Goal: Transaction & Acquisition: Purchase product/service

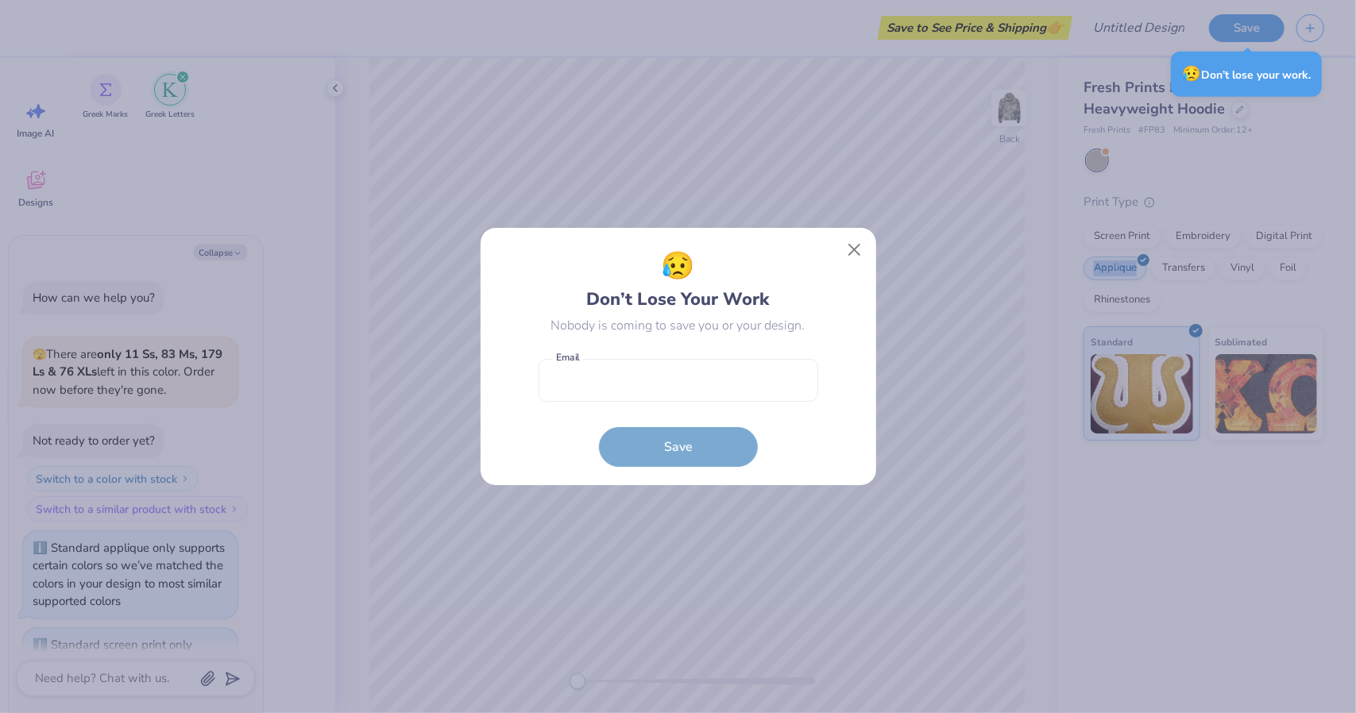
scroll to position [172, 0]
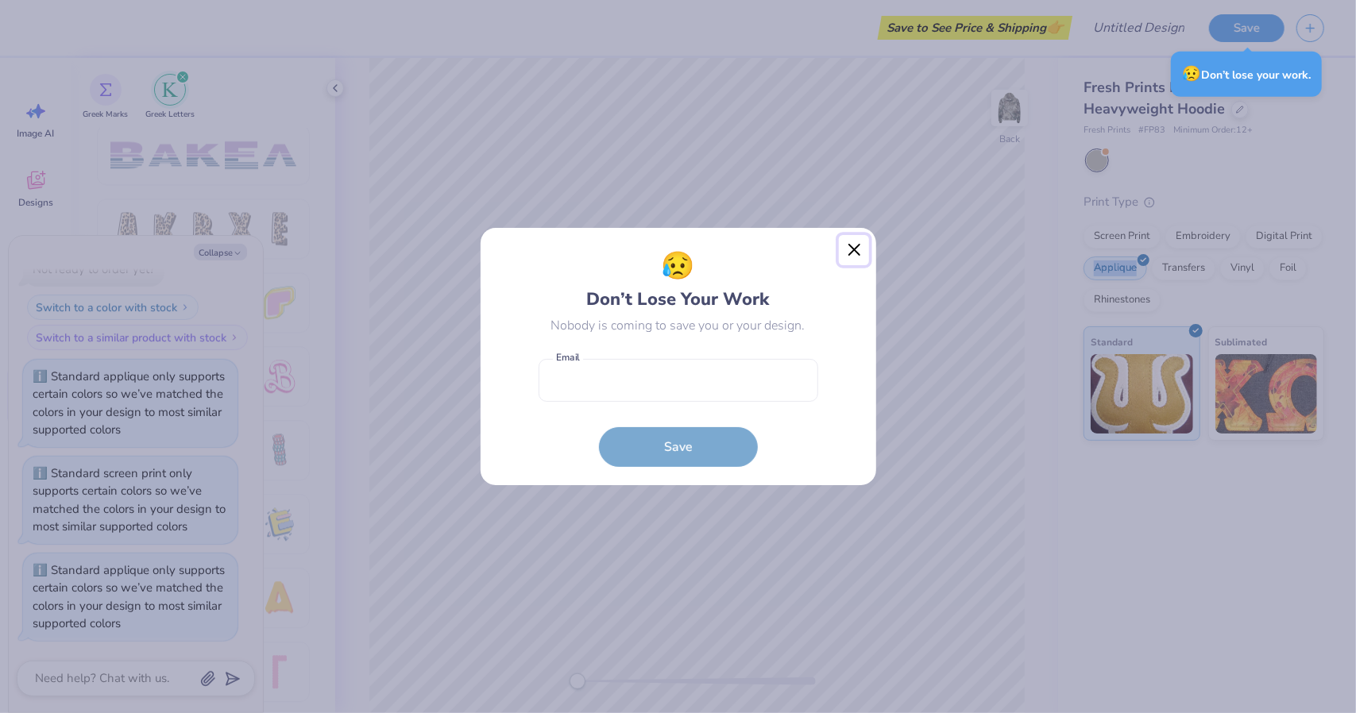
click at [857, 264] on button "Close" at bounding box center [854, 250] width 30 height 30
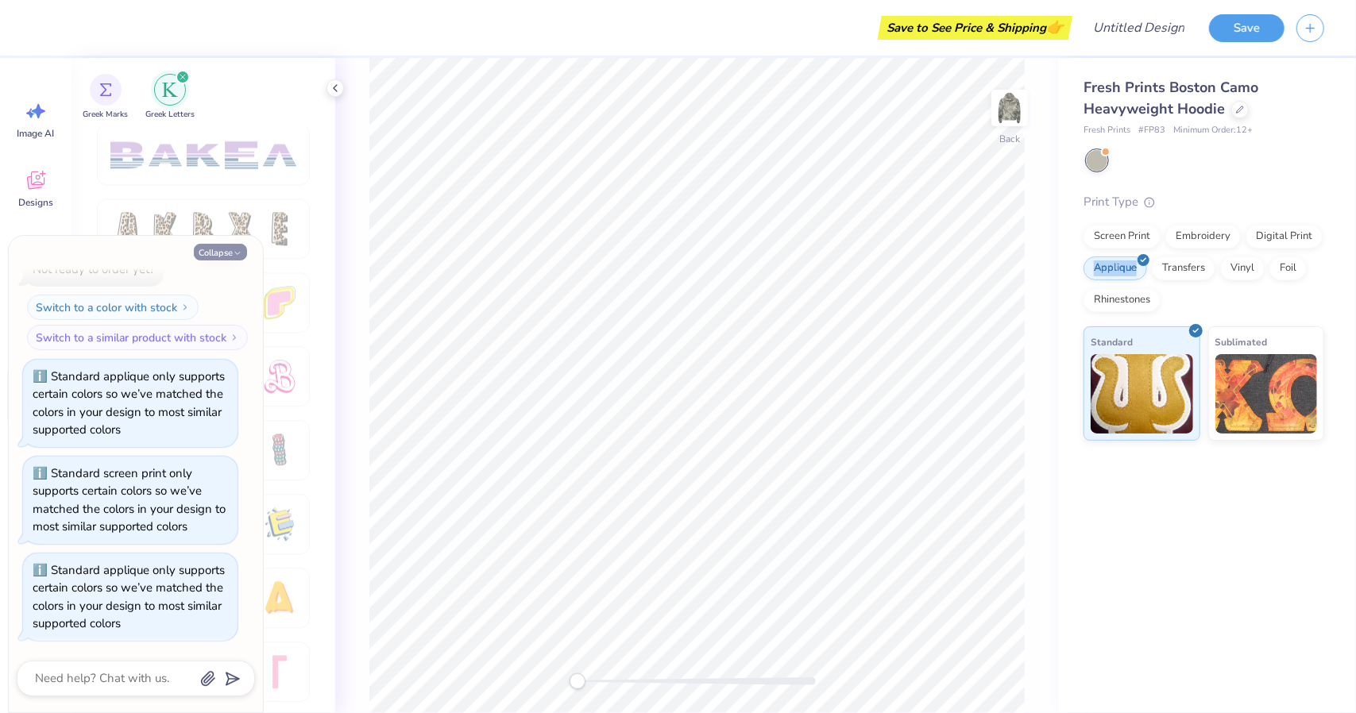
click at [237, 253] on icon "button" at bounding box center [238, 254] width 10 height 10
type textarea "x"
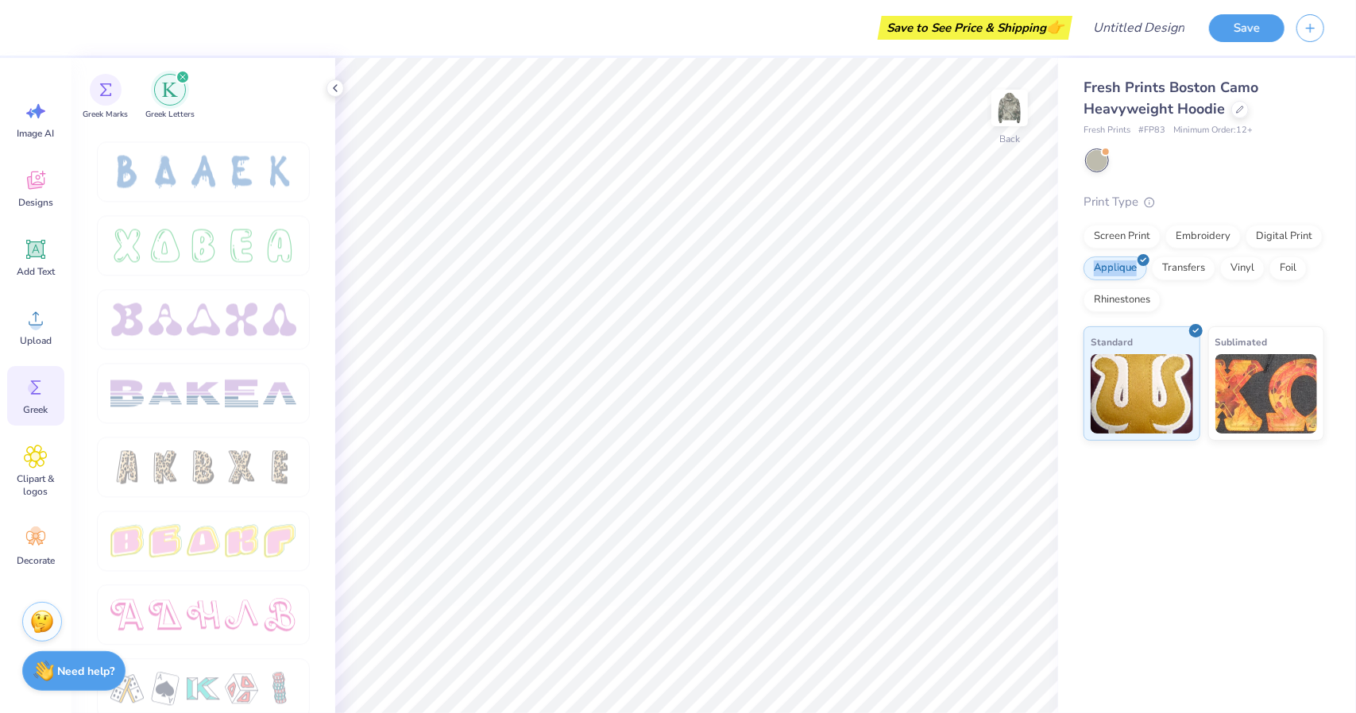
scroll to position [2351, 0]
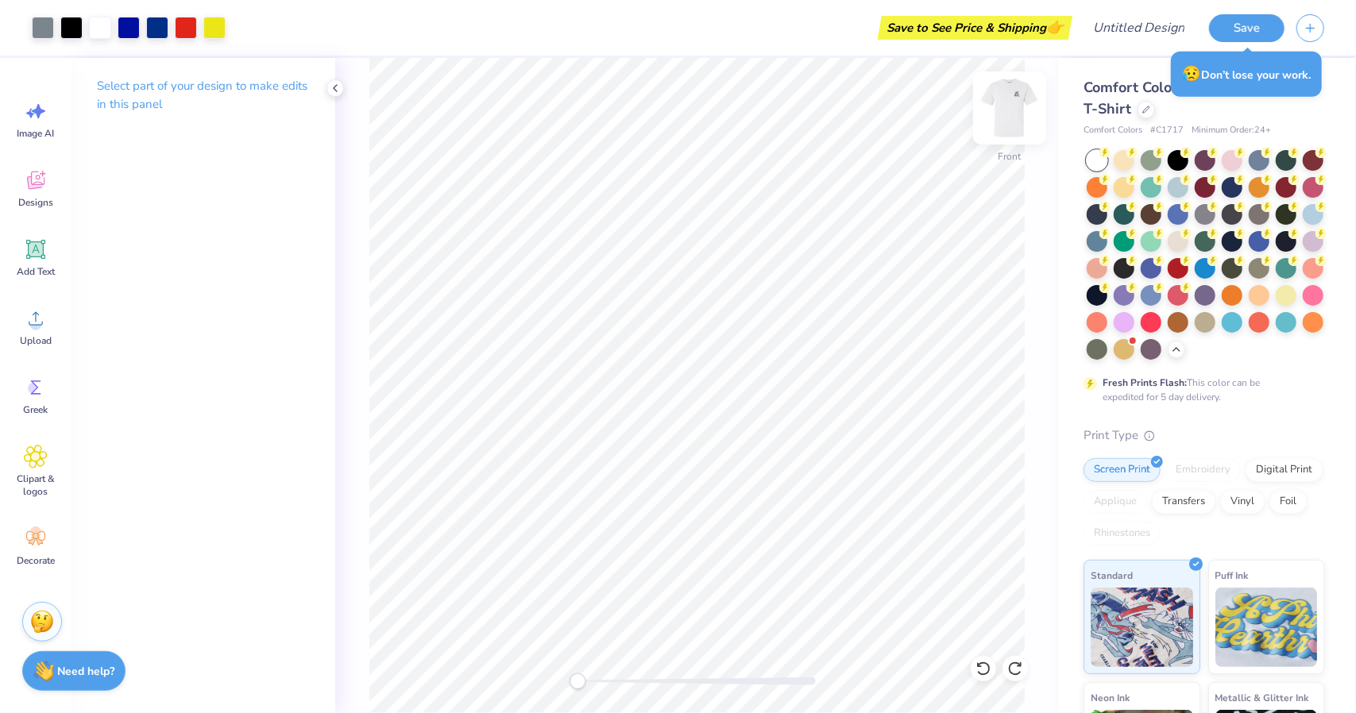
click at [1016, 112] on img at bounding box center [1010, 108] width 64 height 64
click at [1019, 115] on img at bounding box center [1010, 108] width 64 height 64
click at [1019, 115] on img at bounding box center [1010, 108] width 32 height 32
click at [1018, 99] on img at bounding box center [1010, 108] width 64 height 64
click at [1010, 108] on img at bounding box center [1010, 108] width 64 height 64
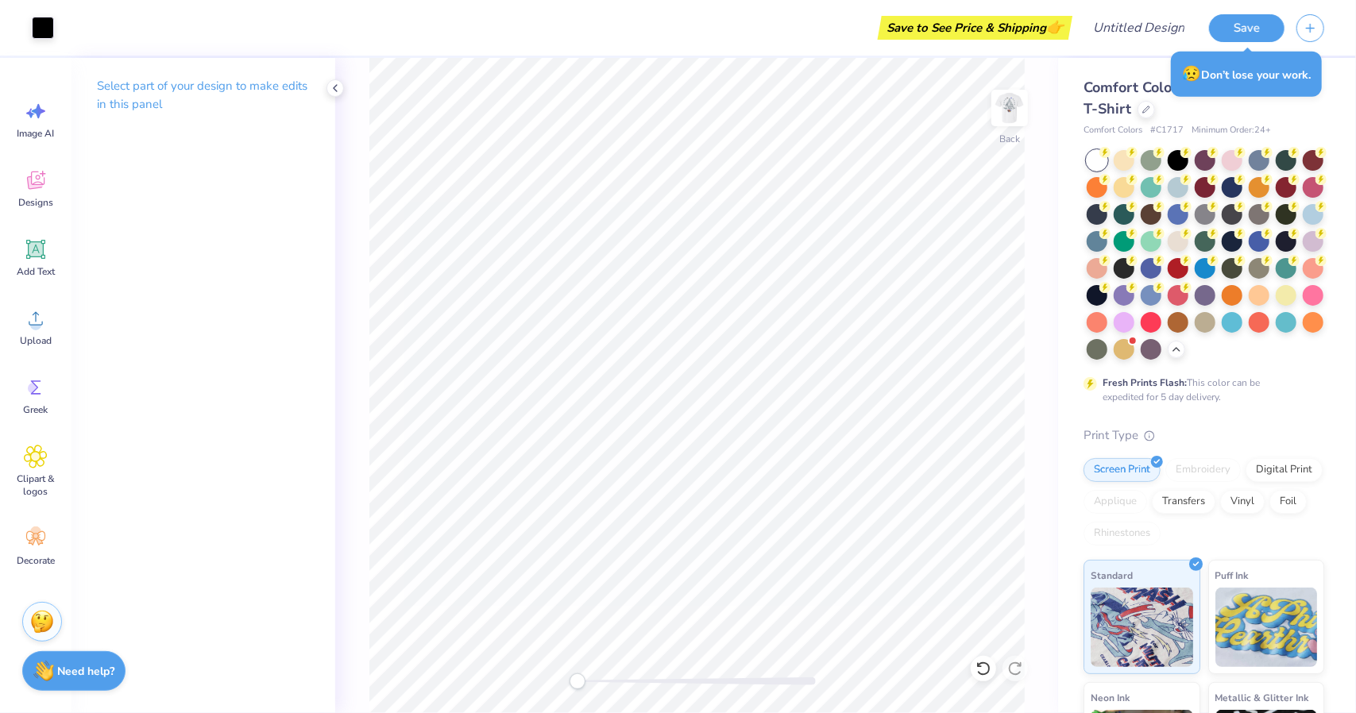
click at [1010, 108] on img at bounding box center [1010, 108] width 32 height 32
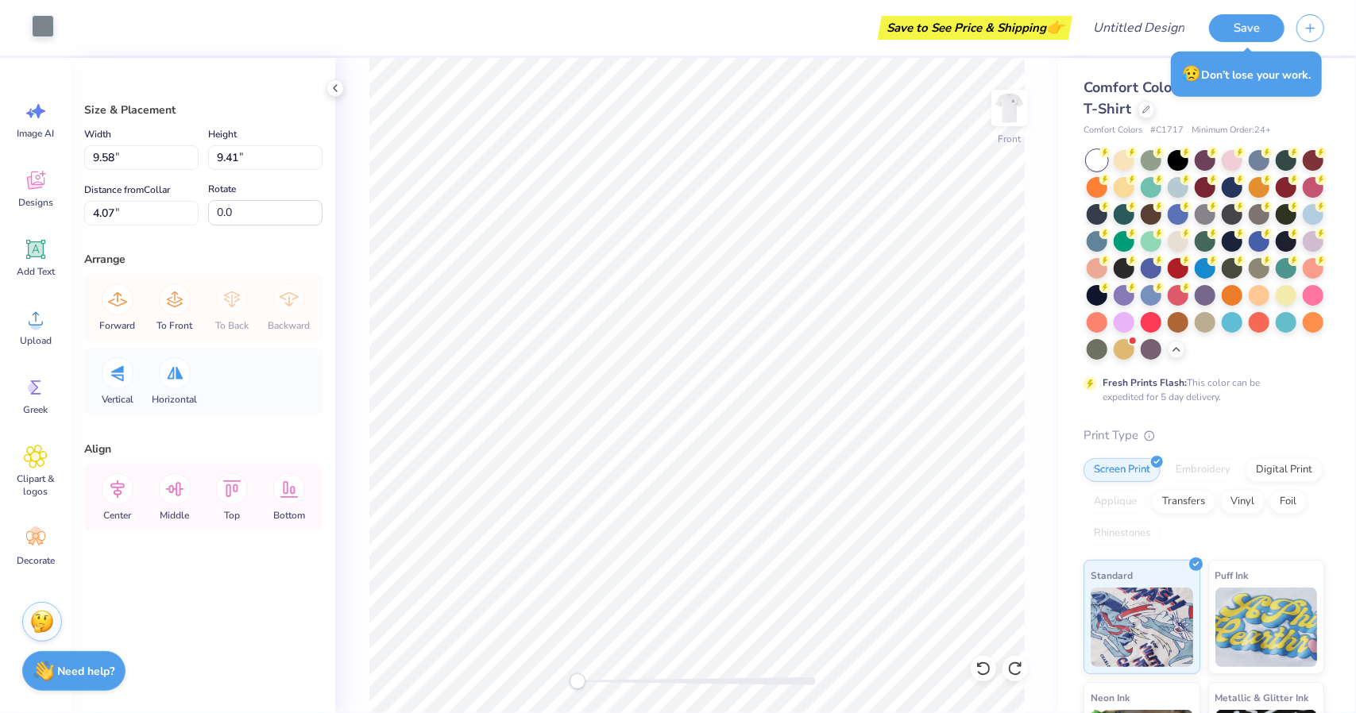
click at [49, 31] on div at bounding box center [43, 26] width 22 height 22
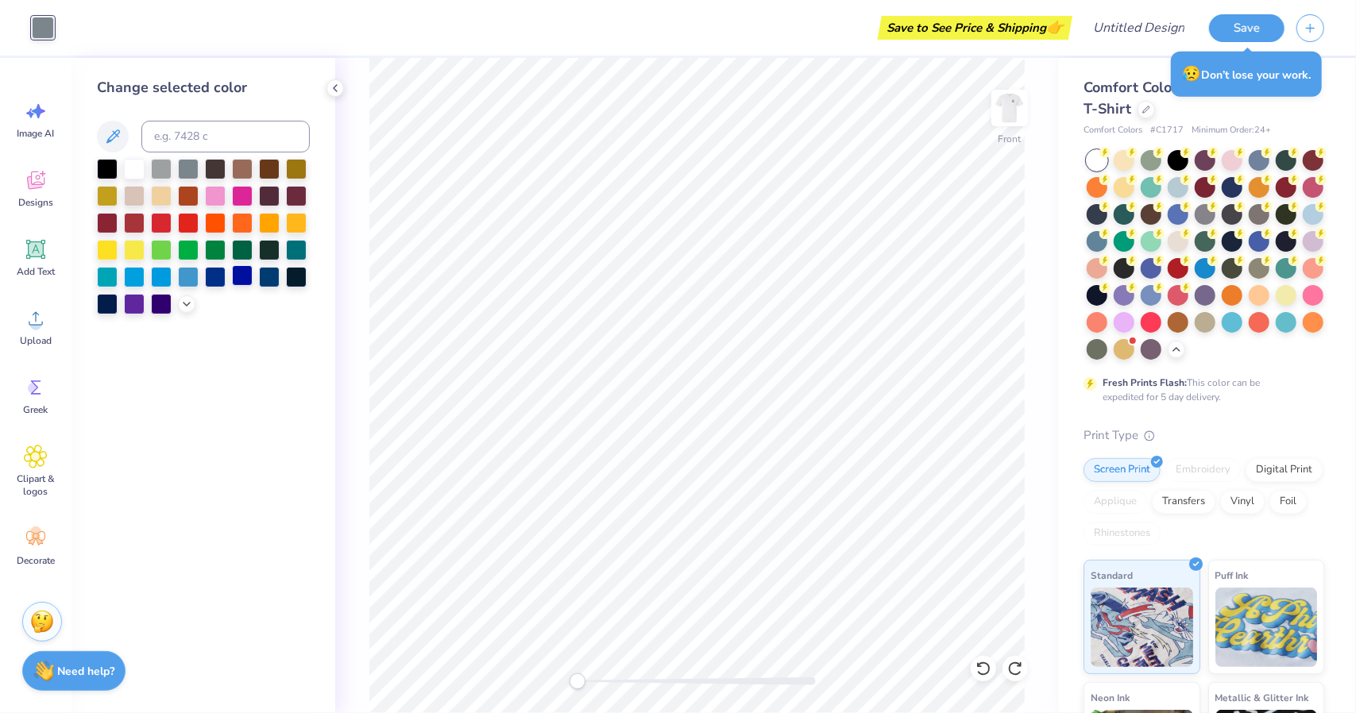
click at [245, 280] on div at bounding box center [242, 275] width 21 height 21
click at [133, 171] on div at bounding box center [134, 167] width 21 height 21
click at [985, 676] on icon at bounding box center [983, 669] width 16 height 16
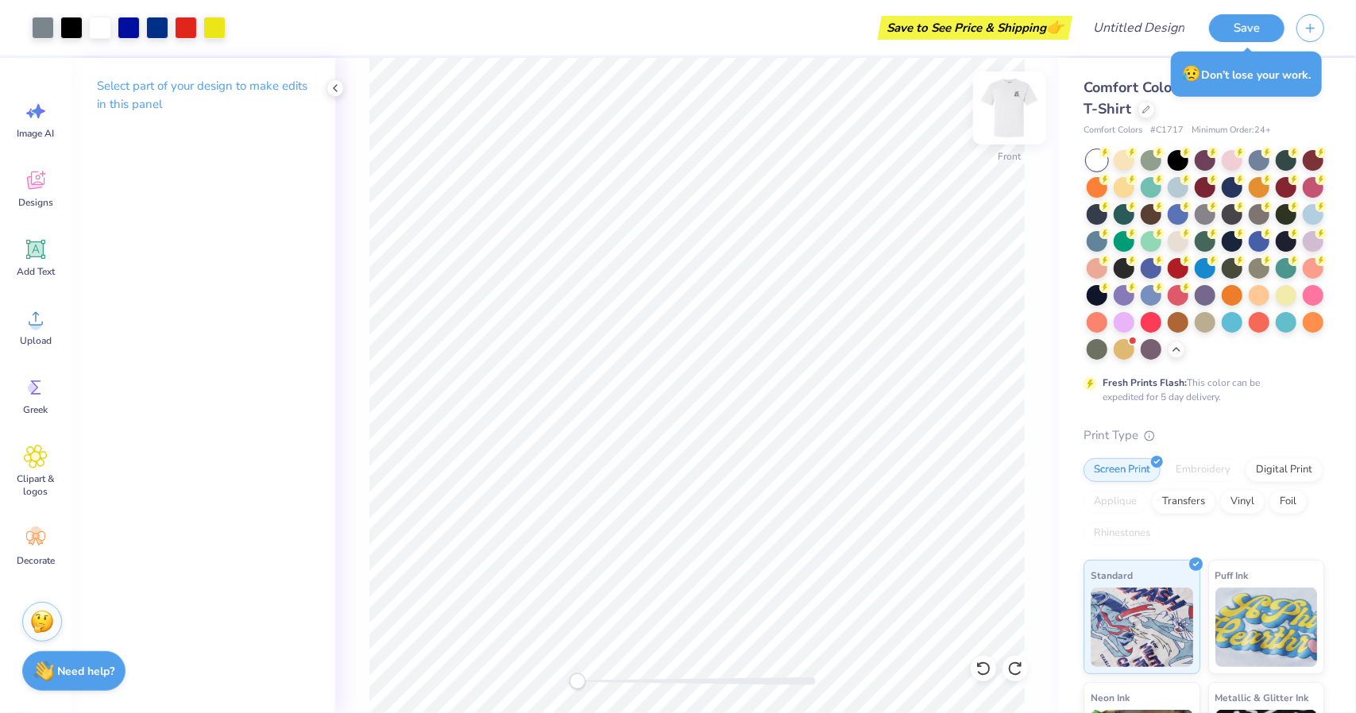
click at [1024, 115] on img at bounding box center [1010, 108] width 64 height 64
click at [994, 117] on img at bounding box center [1010, 108] width 64 height 64
